Goal: Task Accomplishment & Management: Manage account settings

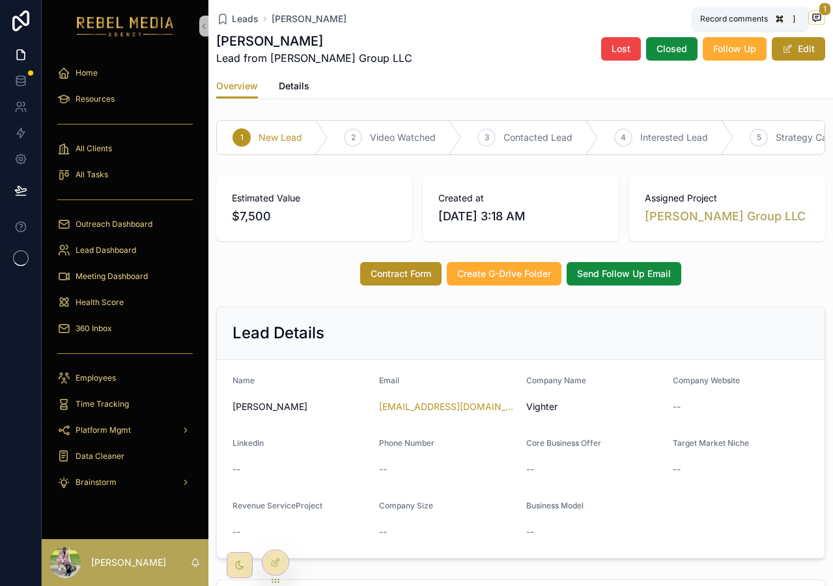
click at [814, 20] on icon "scrollable content" at bounding box center [817, 17] width 8 height 7
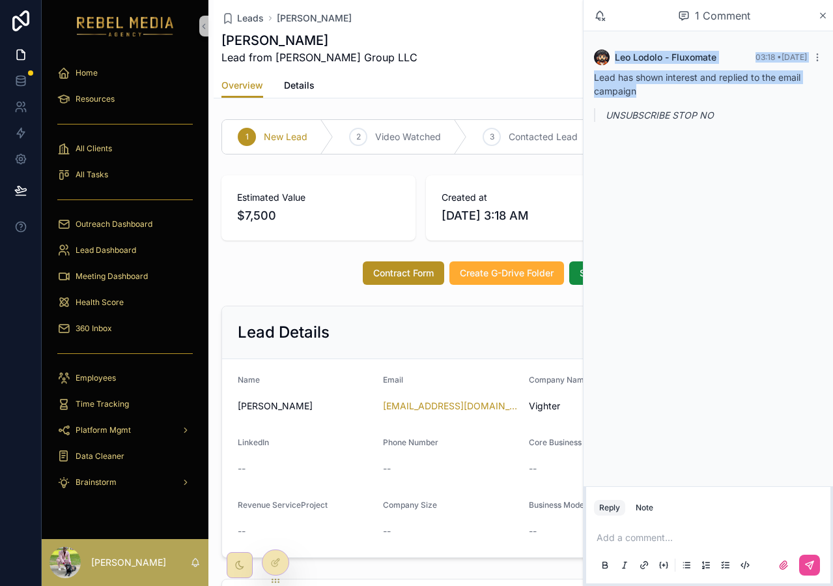
drag, startPoint x: 823, startPoint y: 12, endPoint x: 788, endPoint y: 94, distance: 90.2
click at [788, 96] on div "1 Comment [PERSON_NAME] - Fluxomate 03:18 • [DATE] Lead has shown interest and …" at bounding box center [708, 293] width 250 height 586
click at [816, 60] on icon "scrollable content" at bounding box center [817, 57] width 10 height 10
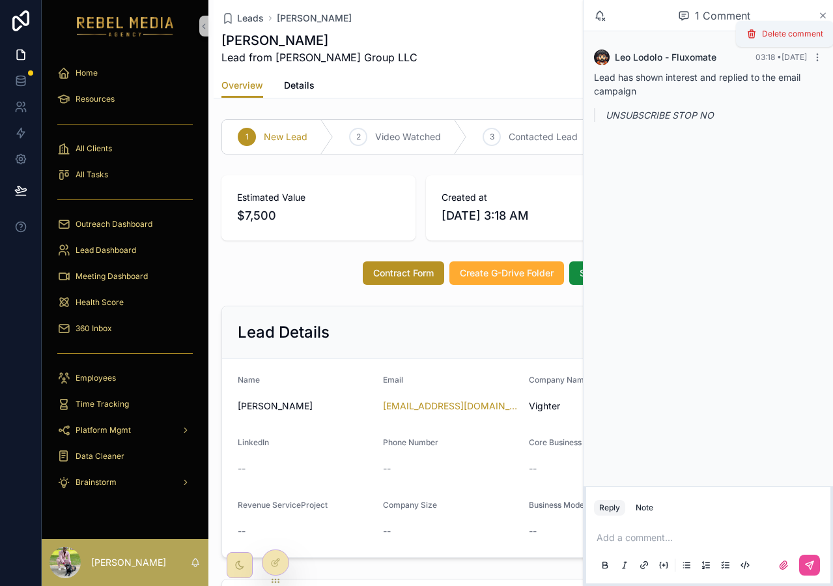
click at [822, 18] on icon "scrollable content" at bounding box center [823, 15] width 10 height 10
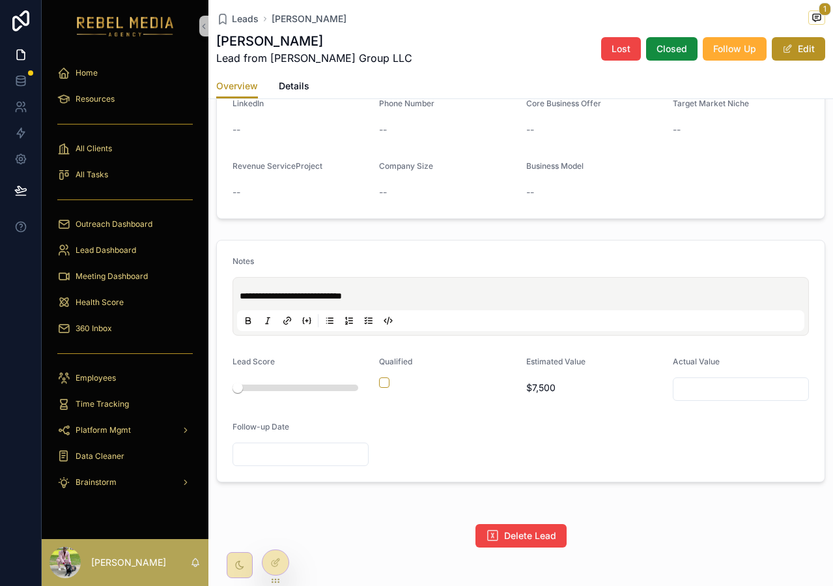
scroll to position [390, 0]
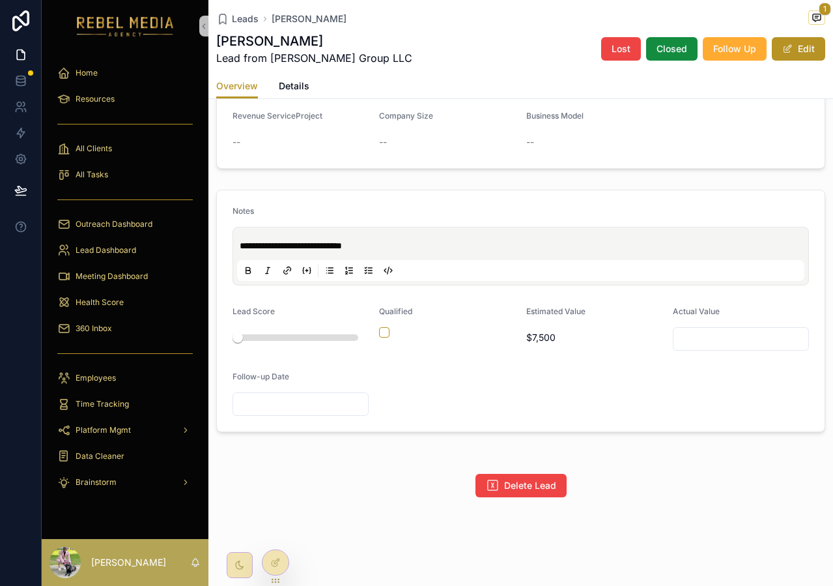
click at [522, 498] on div "Delete Lead" at bounding box center [520, 485] width 625 height 34
click at [524, 481] on span "Delete Lead" at bounding box center [530, 485] width 52 height 13
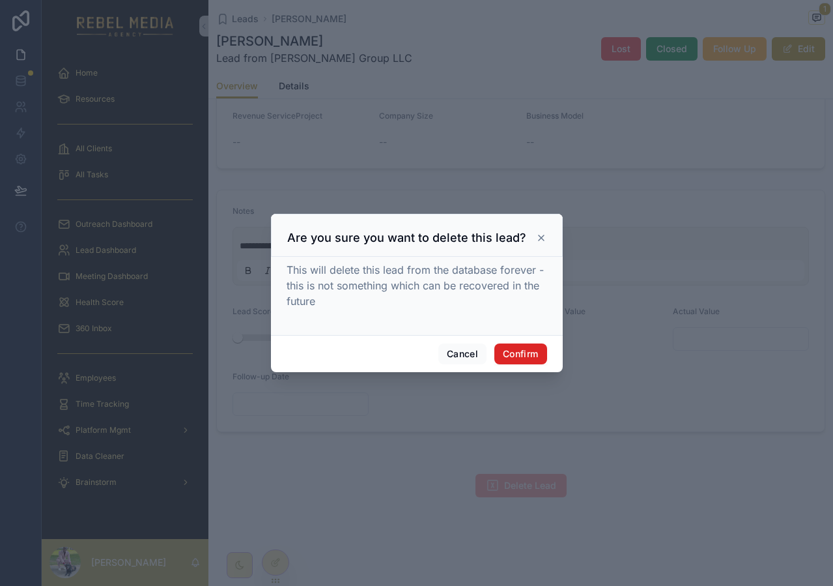
click at [514, 352] on button "Confirm" at bounding box center [520, 353] width 52 height 21
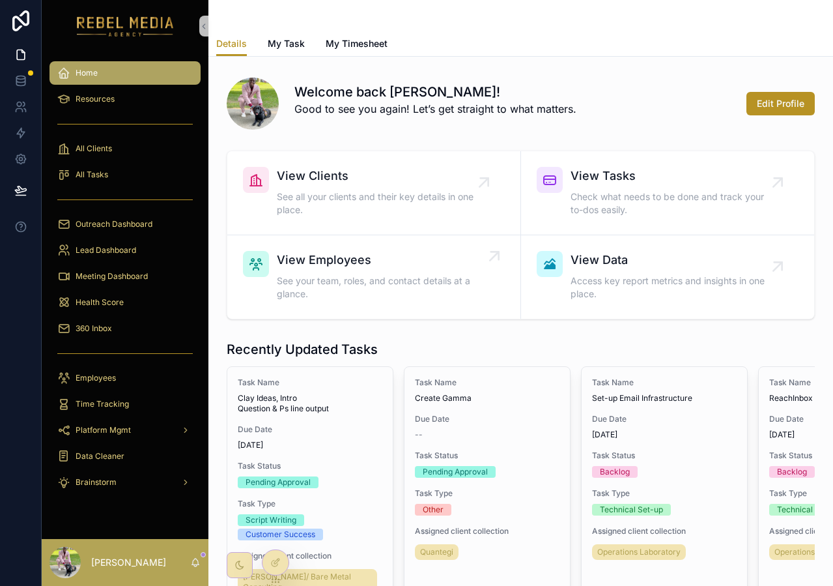
click at [407, 263] on span "View Employees" at bounding box center [380, 260] width 207 height 18
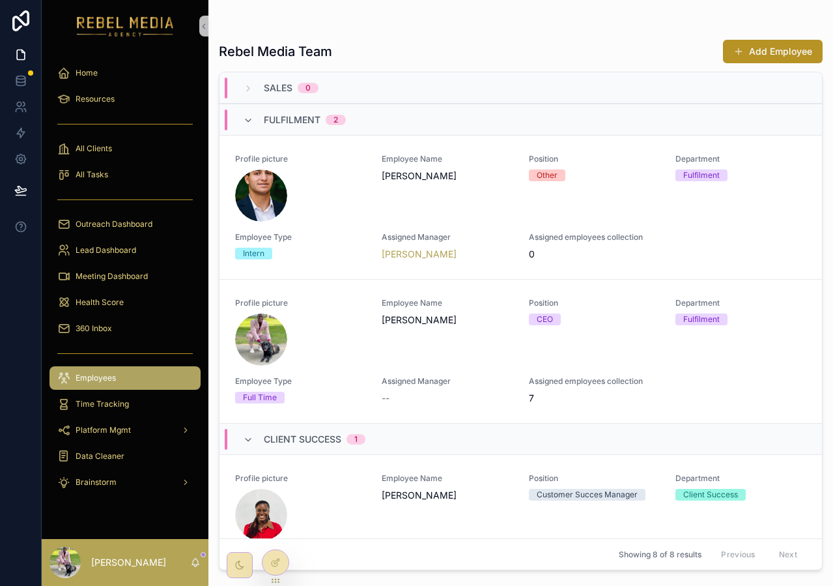
click at [319, 107] on div "Fulfilment 2" at bounding box center [521, 119] width 603 height 31
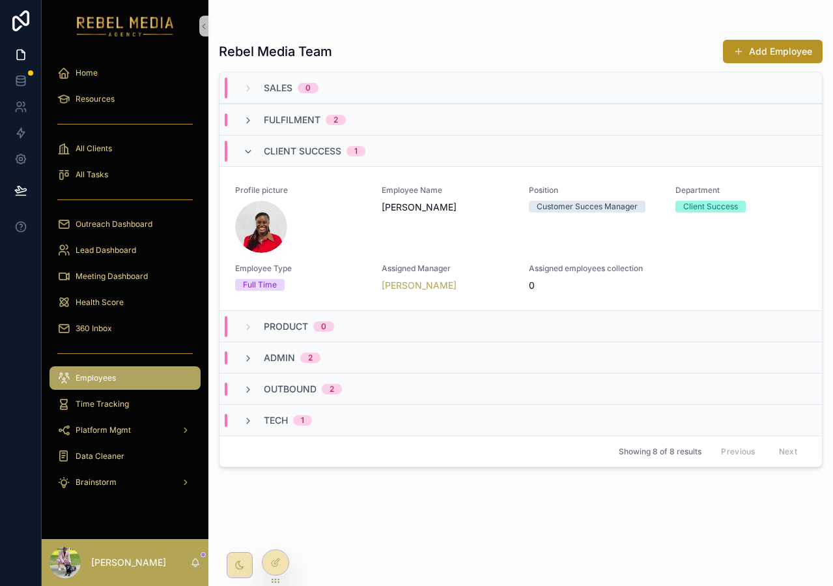
click at [315, 124] on span "Fulfilment" at bounding box center [292, 119] width 57 height 13
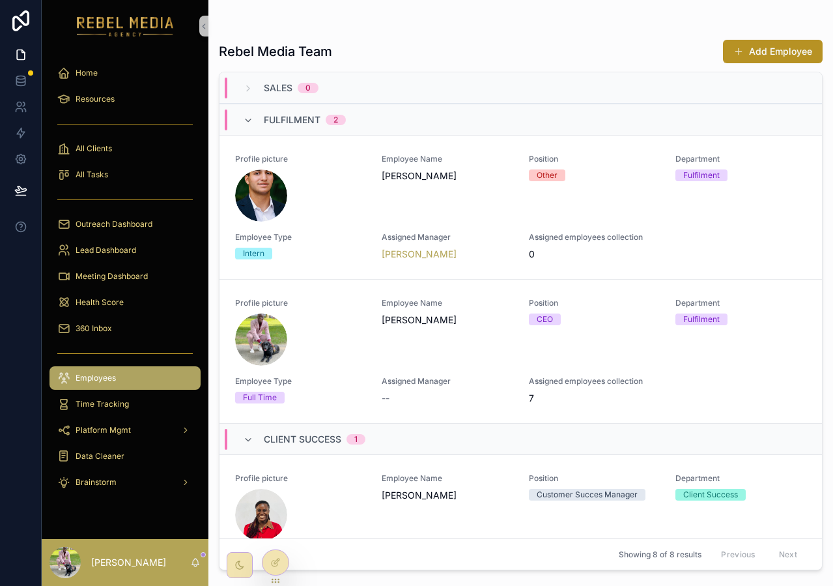
click at [297, 123] on span "Fulfilment" at bounding box center [292, 119] width 57 height 13
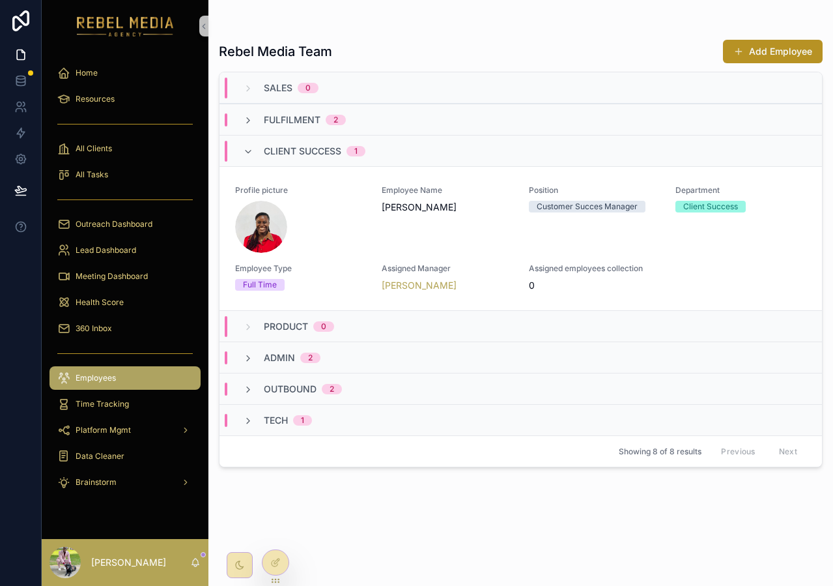
click at [319, 350] on div "Admin 2" at bounding box center [521, 356] width 603 height 31
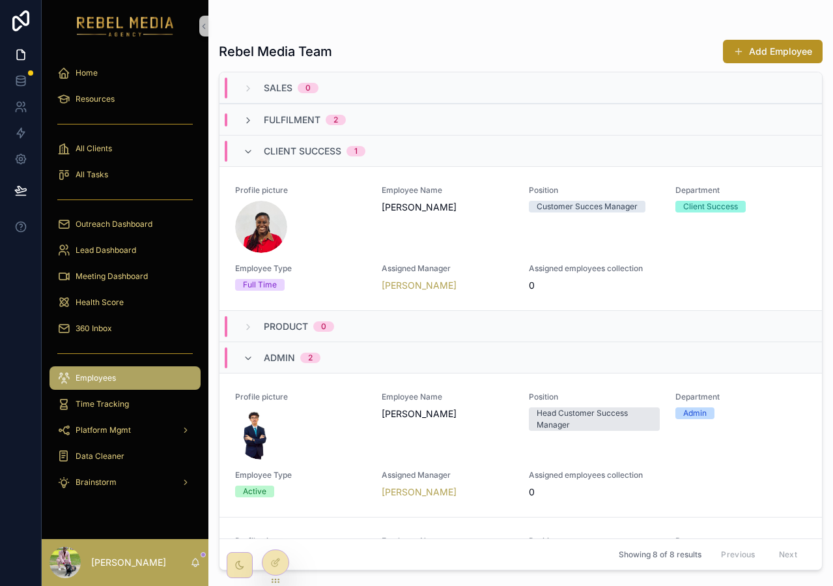
click at [319, 350] on div "Admin 2" at bounding box center [292, 357] width 57 height 21
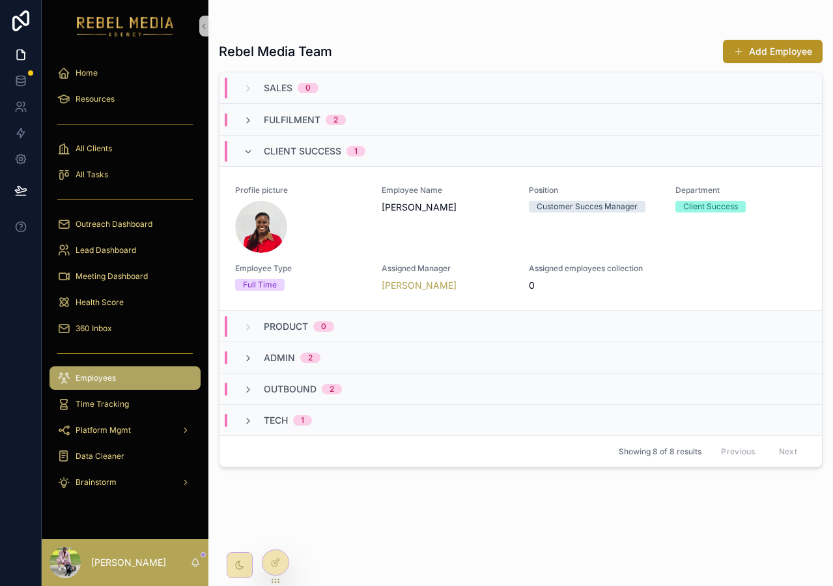
click at [304, 157] on div "Client Success 1" at bounding box center [315, 151] width 102 height 21
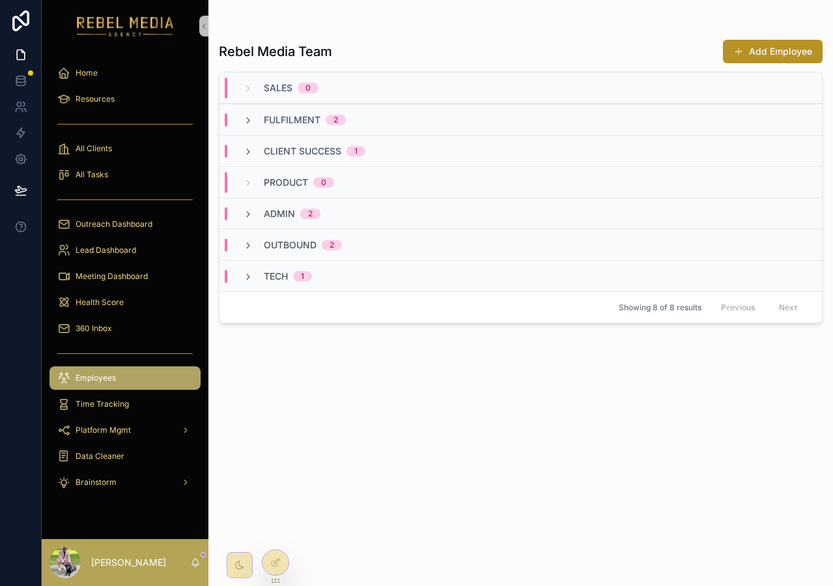
click at [134, 262] on div "Lead Dashboard" at bounding box center [125, 250] width 167 height 26
click at [128, 279] on span "Meeting Dashboard" at bounding box center [112, 276] width 72 height 10
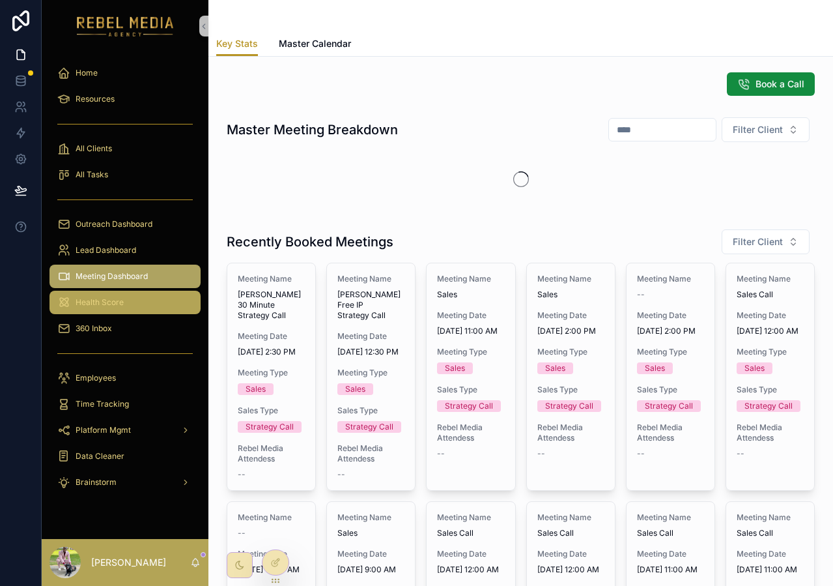
click at [134, 311] on div "Health Score" at bounding box center [125, 302] width 136 height 21
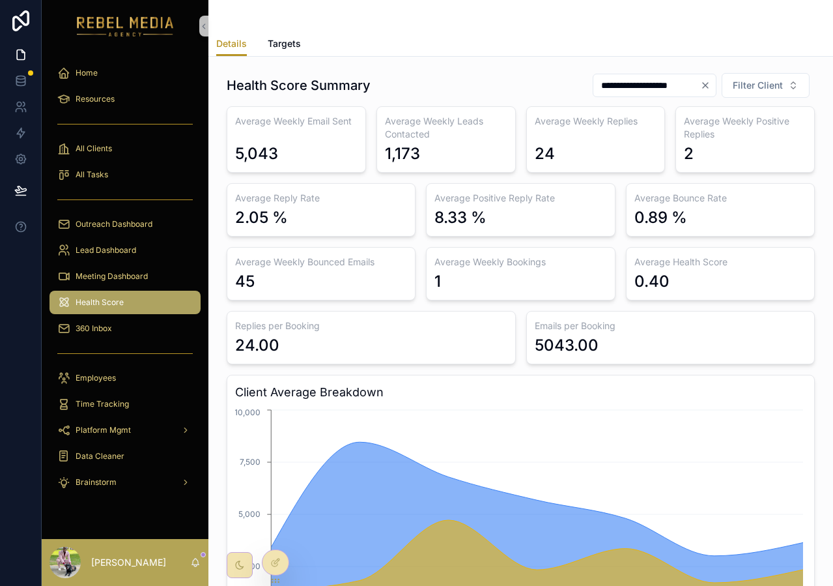
click at [112, 298] on span "Health Score" at bounding box center [100, 302] width 48 height 10
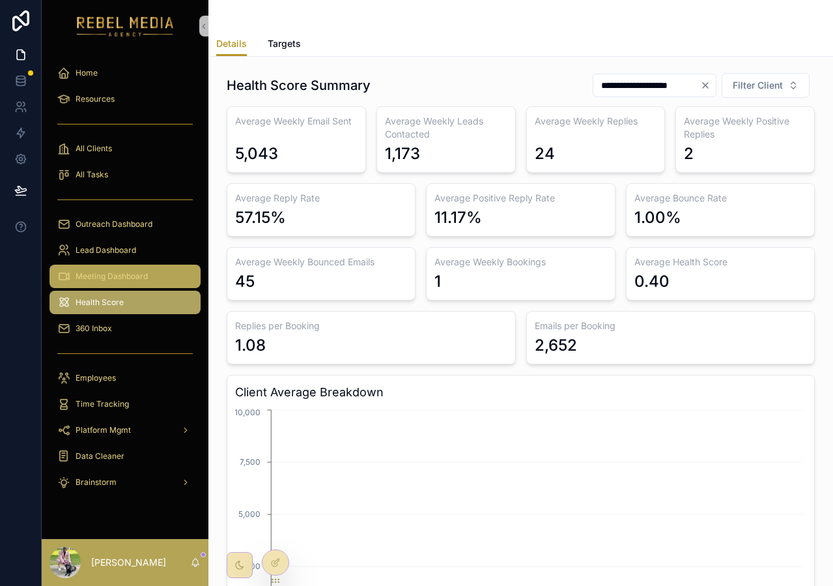
click at [106, 268] on div "Meeting Dashboard" at bounding box center [125, 276] width 136 height 21
